Goal: Obtain resource: Download file/media

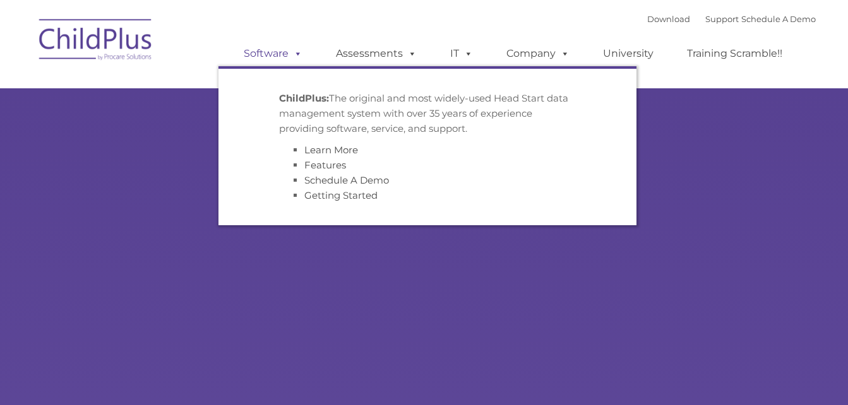
type input ""
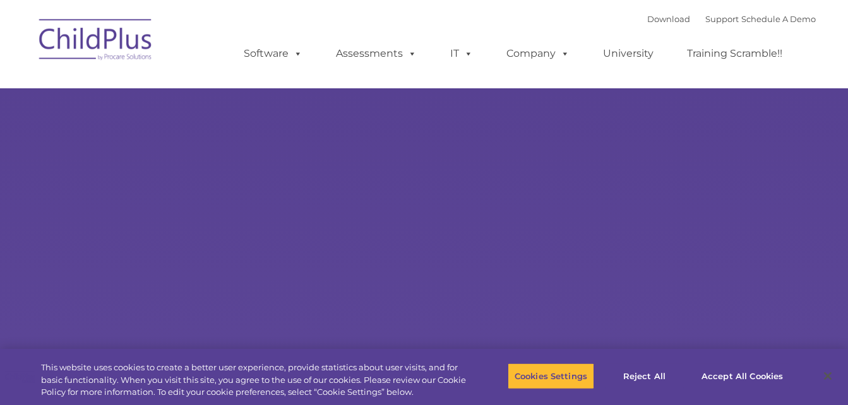
select select "MEDIUM"
click at [726, 380] on button "Accept All Cookies" at bounding box center [742, 376] width 95 height 27
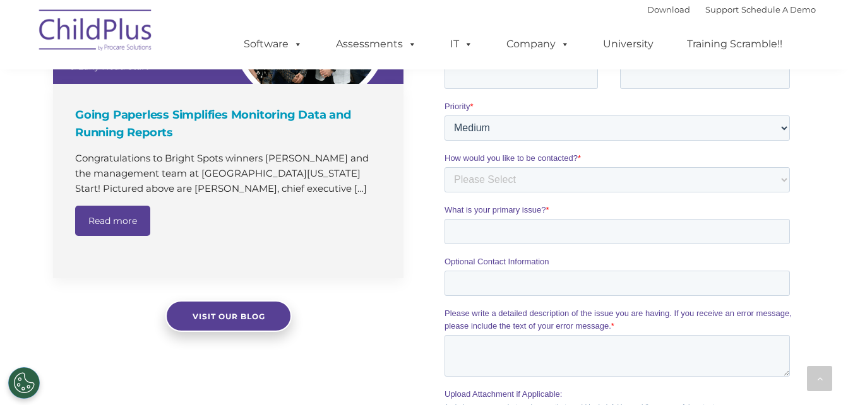
scroll to position [963, 0]
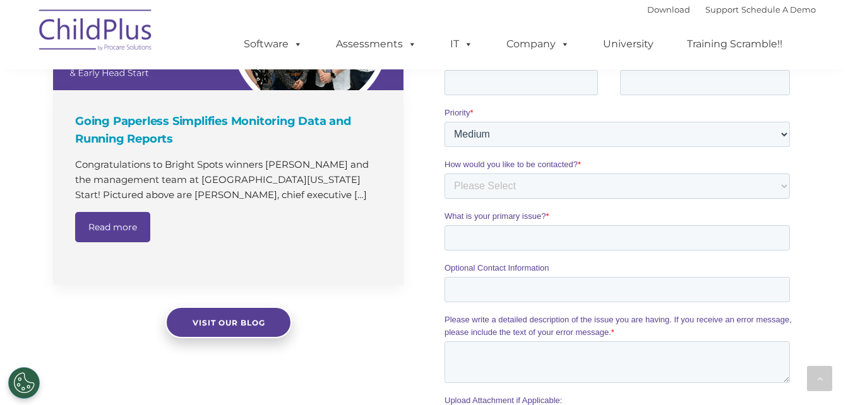
click at [844, 223] on div "The Latest News Going Paperless Simplifies Monitoring Data and Running Reports …" at bounding box center [424, 234] width 848 height 654
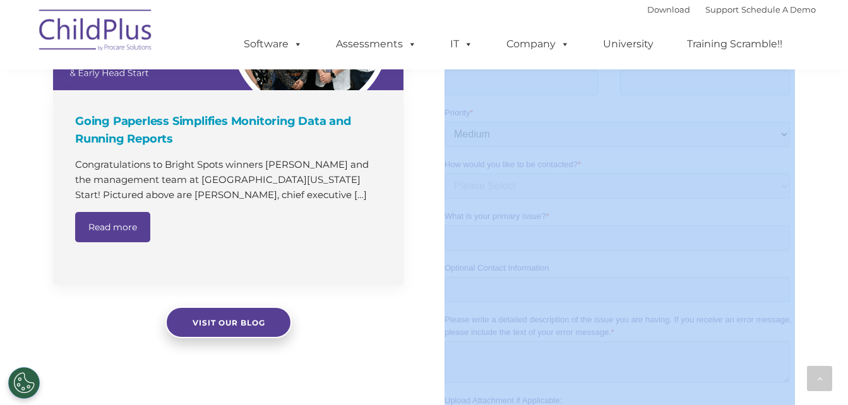
click at [844, 223] on div "The Latest News Going Paperless Simplifies Monitoring Data and Running Reports …" at bounding box center [424, 234] width 848 height 654
drag, startPoint x: 844, startPoint y: 223, endPoint x: 816, endPoint y: 255, distance: 42.1
click at [816, 255] on div "The Latest News Going Paperless Simplifies Monitoring Data and Running Reports …" at bounding box center [424, 234] width 848 height 654
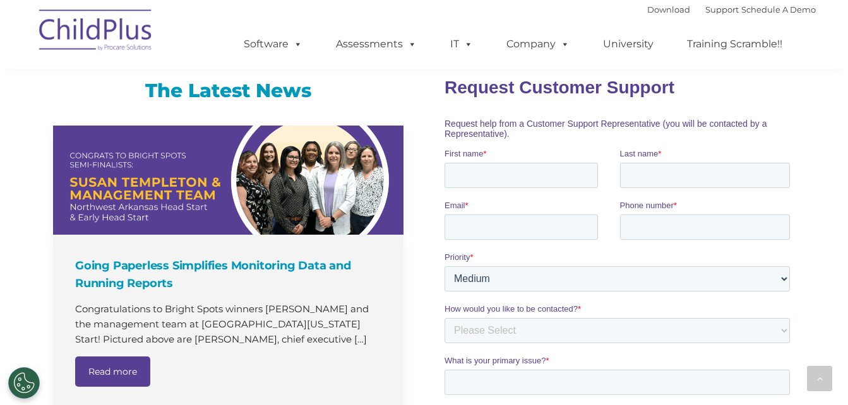
scroll to position [658, 0]
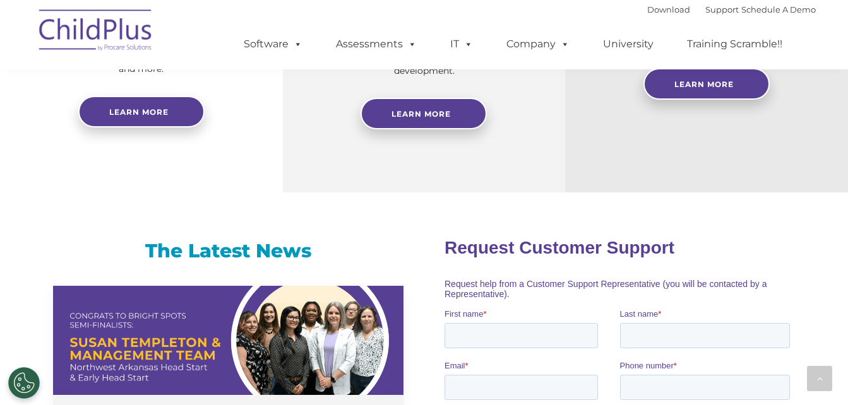
drag, startPoint x: 800, startPoint y: 180, endPoint x: 778, endPoint y: 115, distance: 68.7
click at [778, 115] on div "Free Regional Meetings Not using ChildPlus? These are a great opportunity to ne…" at bounding box center [706, 14] width 283 height 358
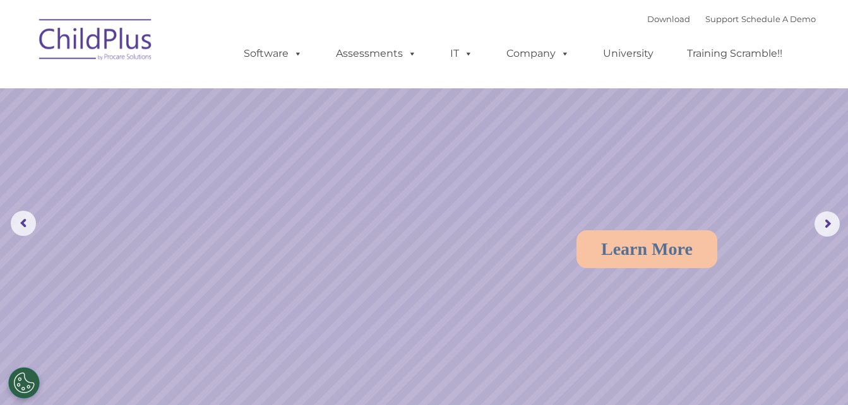
scroll to position [0, 0]
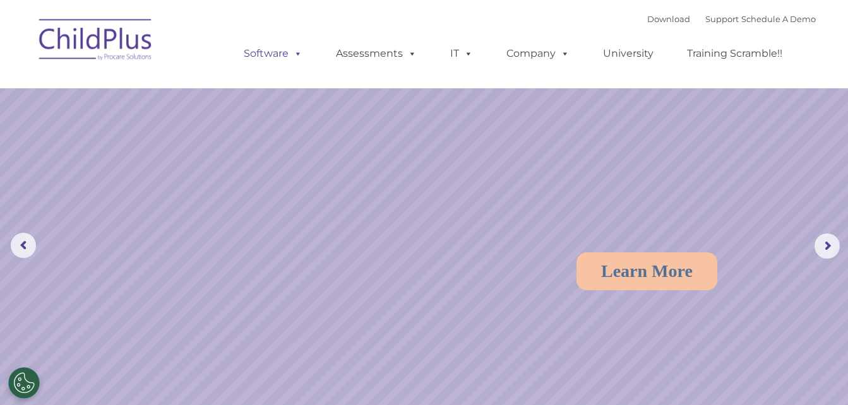
click at [281, 53] on link "Software" at bounding box center [273, 53] width 84 height 25
click at [833, 237] on rs-arrow at bounding box center [827, 246] width 25 height 25
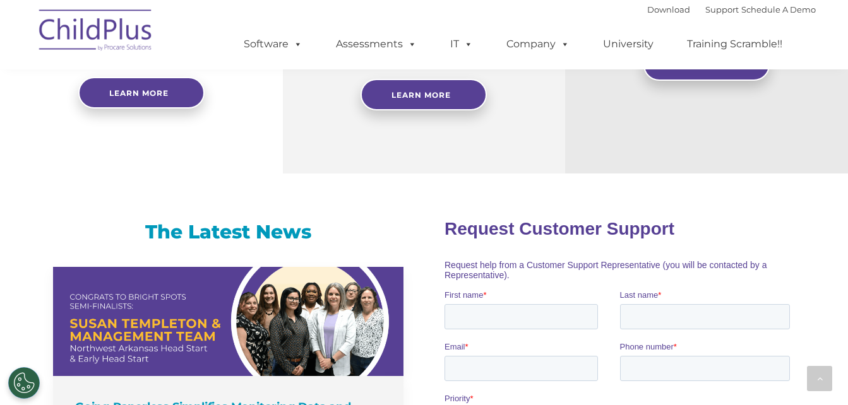
scroll to position [771, 0]
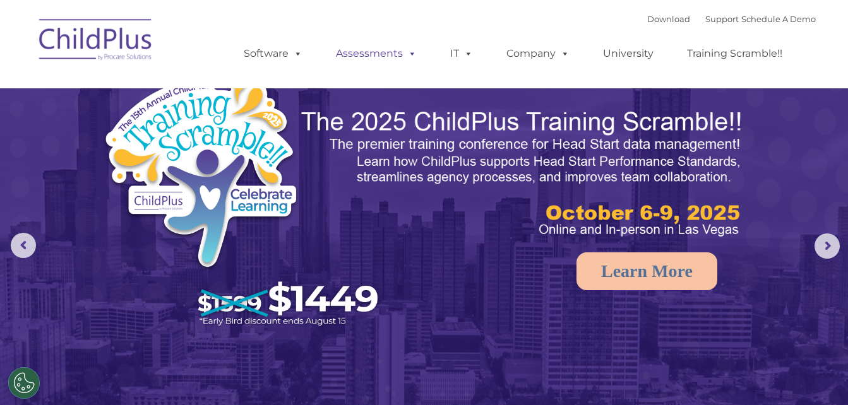
select select "MEDIUM"
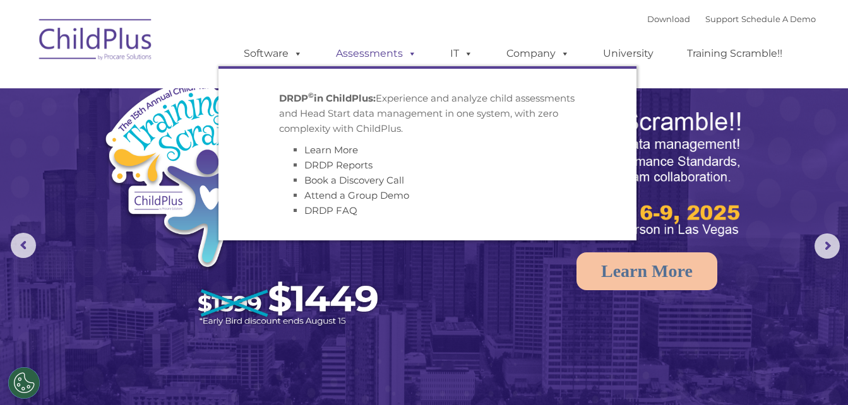
click at [366, 60] on link "Assessments" at bounding box center [376, 53] width 106 height 25
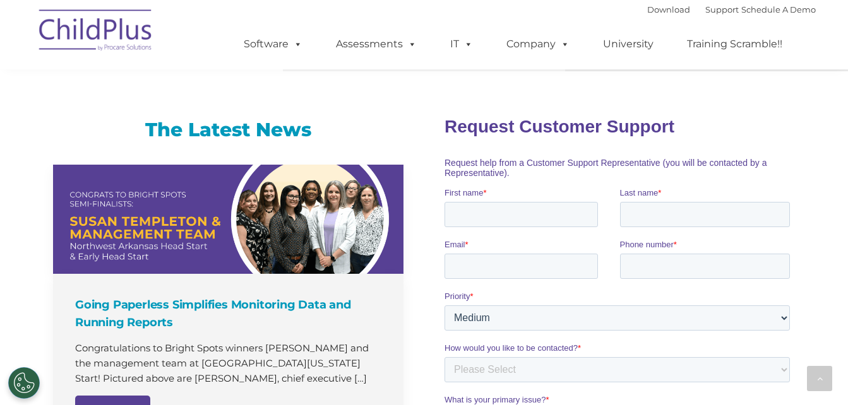
scroll to position [1091, 0]
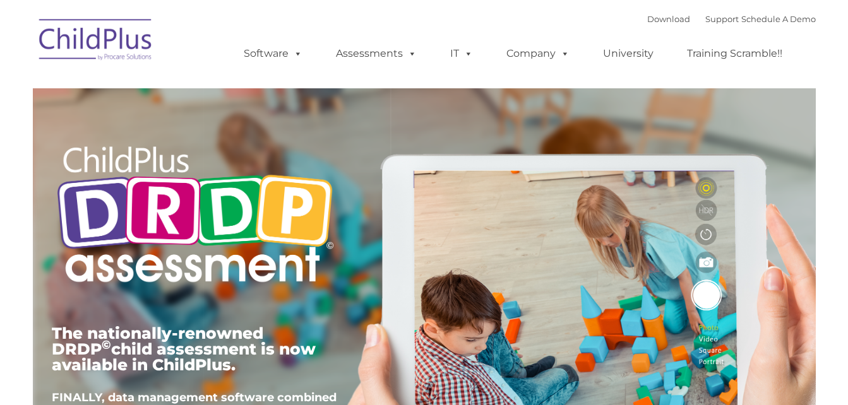
type input ""
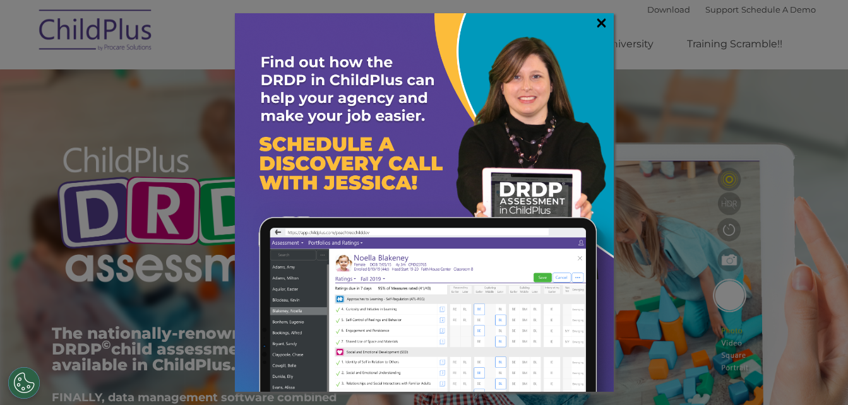
click at [598, 20] on link "×" at bounding box center [601, 22] width 15 height 13
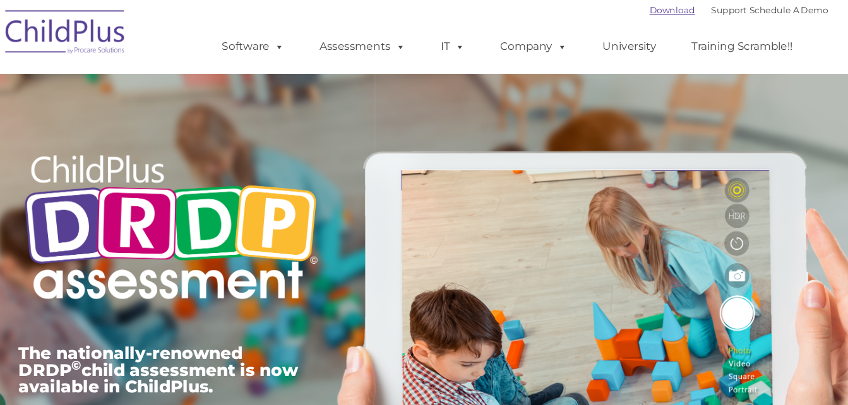
click at [664, 9] on link "Download" at bounding box center [668, 9] width 43 height 10
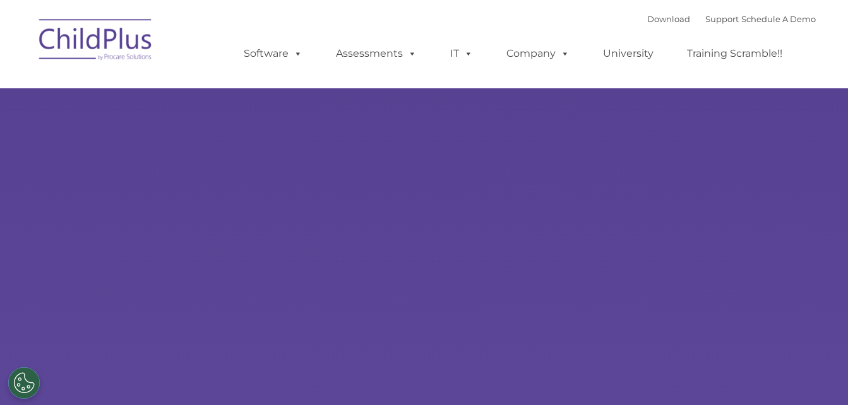
type input ""
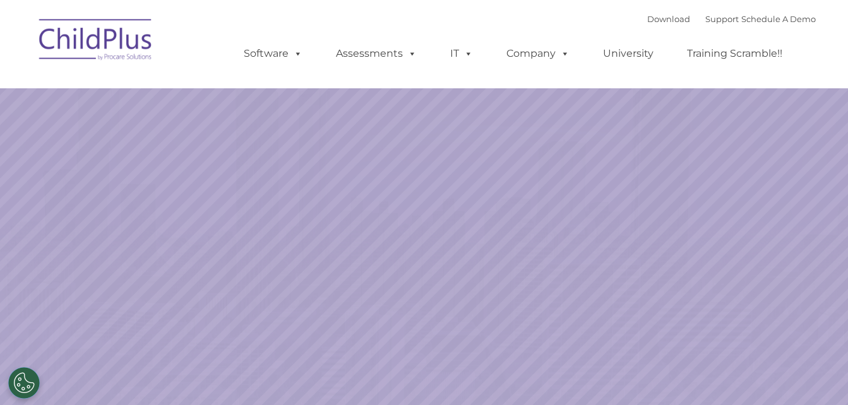
select select "MEDIUM"
